Goal: Task Accomplishment & Management: Use online tool/utility

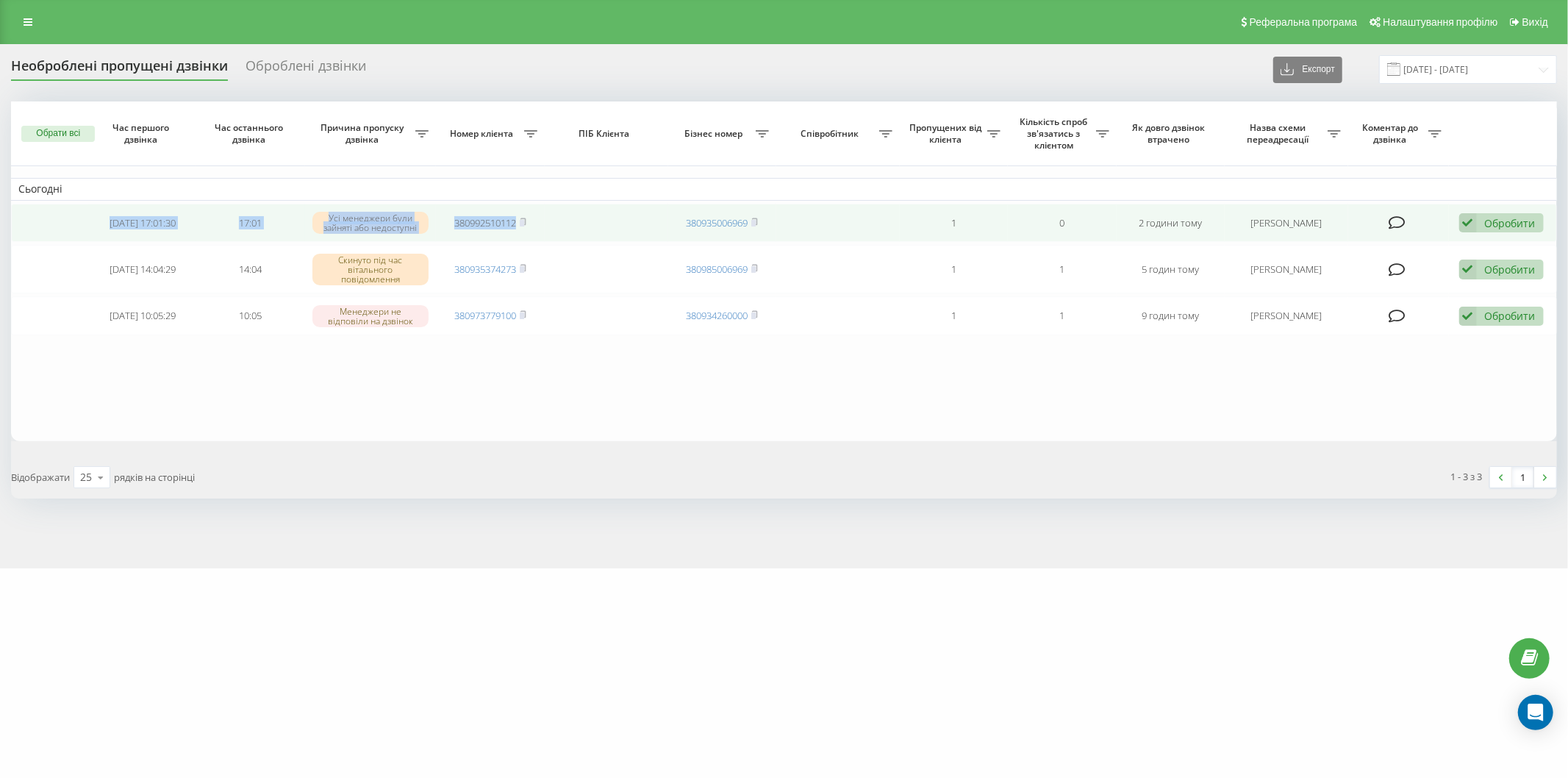
drag, startPoint x: 90, startPoint y: 213, endPoint x: 581, endPoint y: 224, distance: 491.1
click at [581, 224] on tr "2025-08-20 17:01:30 17:01 Усі менеджери були зайняті або недоступні 38099251011…" at bounding box center [784, 223] width 1546 height 39
copy tr "2025-08-20 17:01:30 17:01 Усі менеджери були зайняті або недоступні 380992510112"
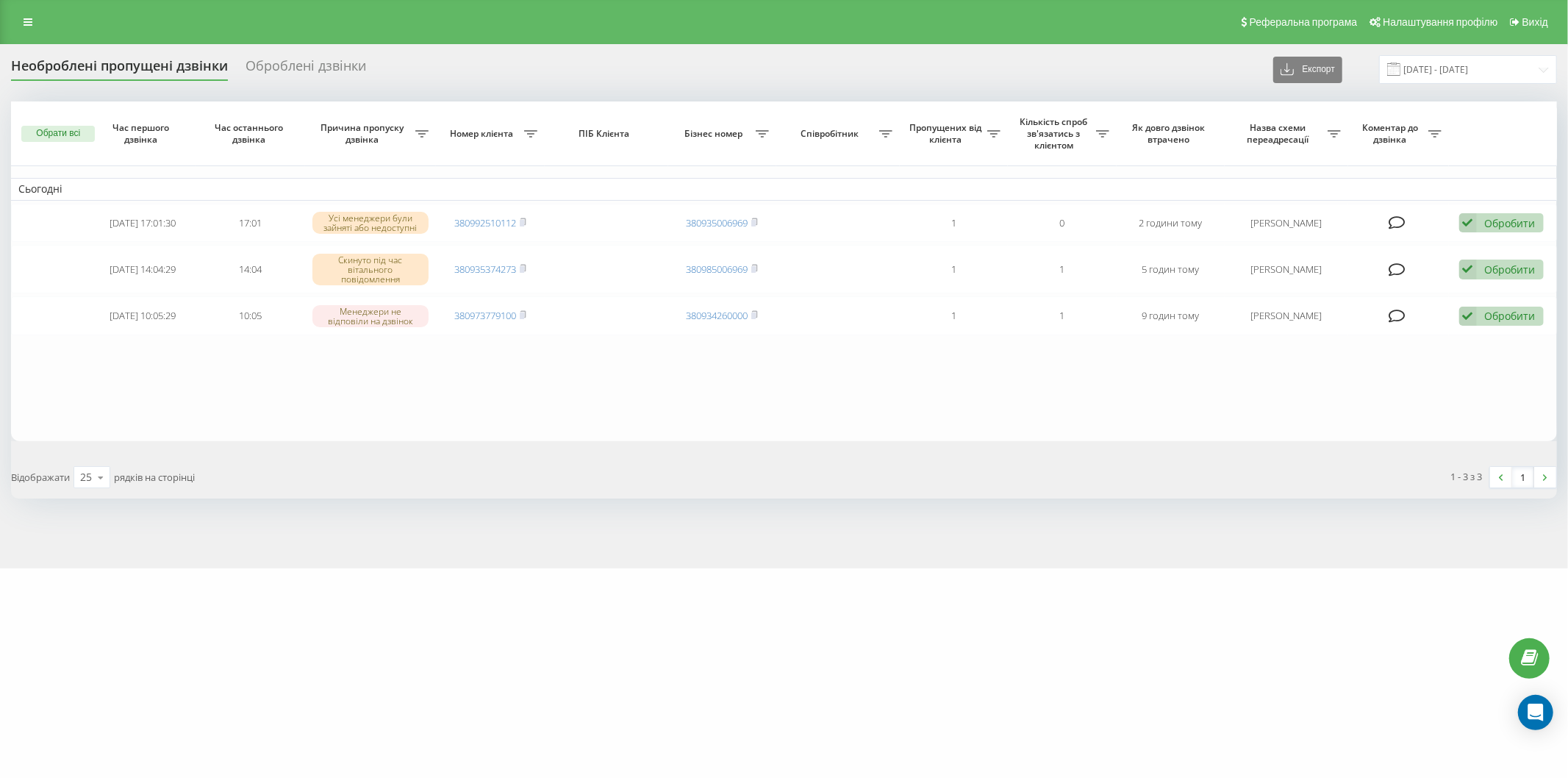
drag, startPoint x: 231, startPoint y: 346, endPoint x: 422, endPoint y: 33, distance: 366.7
click at [231, 346] on table "Сьогодні 2025-08-20 17:01:30 17:01 Усі менеджери були зайняті або недоступні 38…" at bounding box center [784, 271] width 1546 height 339
click at [328, 18] on div "Реферальна програма Налаштування профілю Вихід" at bounding box center [784, 22] width 1568 height 44
click at [273, 385] on table "Сьогодні [DATE] 17:01:30 17:01 Усі менеджери були зайняті або недоступні 380992…" at bounding box center [784, 271] width 1546 height 339
click at [474, 68] on div "Необроблені пропущені дзвінки Оброблені дзвінки Експорт .csv .xlsx [DATE] - [DA…" at bounding box center [784, 69] width 1546 height 28
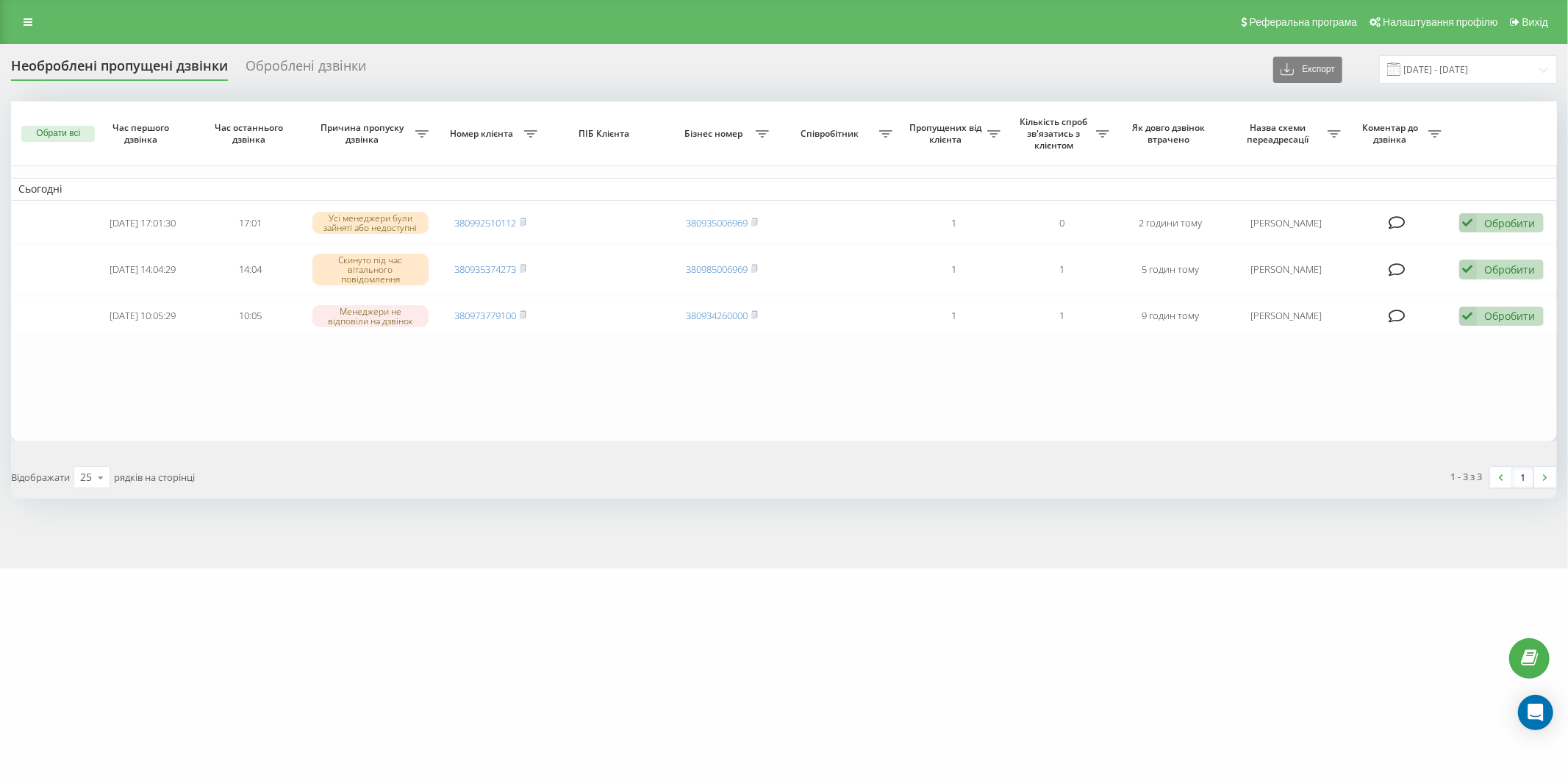
click at [551, 66] on div "Необроблені пропущені дзвінки Оброблені дзвінки Експорт .csv .xlsx [DATE] - [DA…" at bounding box center [784, 69] width 1546 height 28
